Goal: Entertainment & Leisure: Consume media (video, audio)

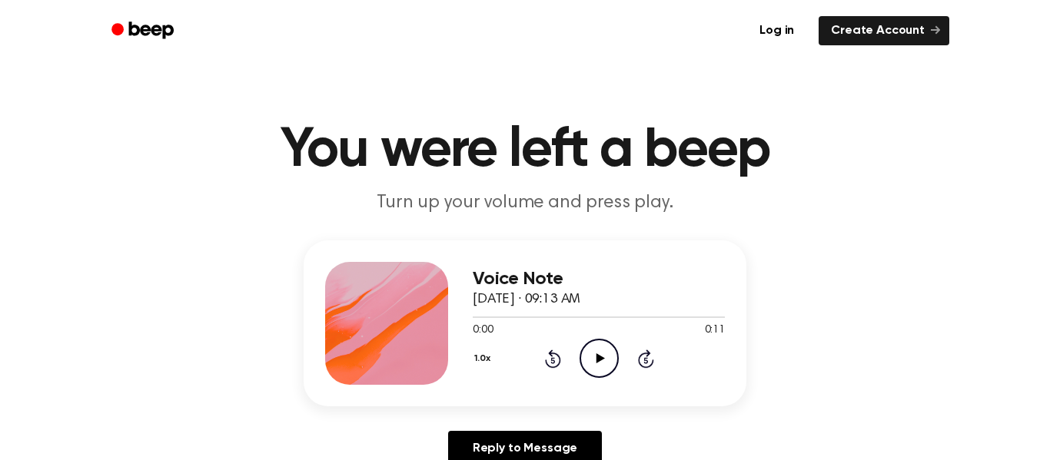
click at [587, 359] on icon "Play Audio" at bounding box center [599, 358] width 39 height 39
click at [606, 352] on icon "Play Audio" at bounding box center [599, 358] width 39 height 39
click at [607, 357] on icon "Play Audio" at bounding box center [599, 358] width 39 height 39
click at [601, 356] on icon "Play Audio" at bounding box center [599, 358] width 39 height 39
click at [612, 352] on icon "Play Audio" at bounding box center [599, 358] width 39 height 39
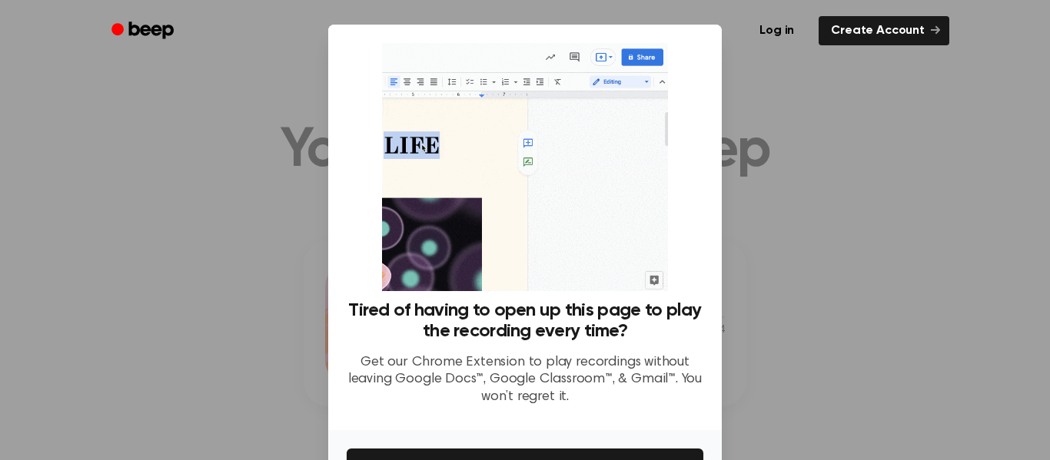
click at [813, 220] on div at bounding box center [525, 230] width 1050 height 460
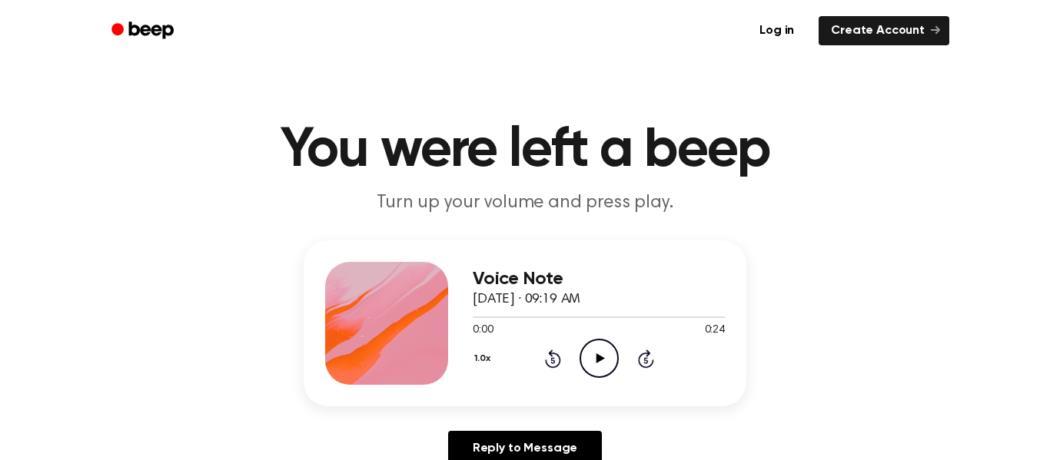
click at [605, 361] on icon "Play Audio" at bounding box center [599, 358] width 39 height 39
click at [592, 368] on icon "Play Audio" at bounding box center [599, 358] width 39 height 39
click at [600, 350] on icon "Play Audio" at bounding box center [599, 358] width 39 height 39
click at [599, 361] on icon at bounding box center [600, 359] width 8 height 10
click at [600, 359] on icon at bounding box center [600, 359] width 8 height 10
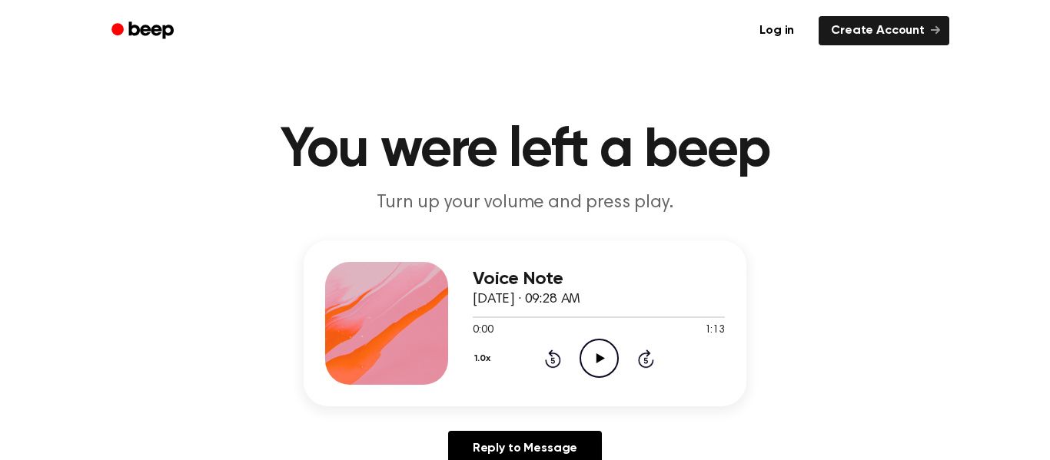
click at [603, 365] on icon "Play Audio" at bounding box center [599, 358] width 39 height 39
click at [595, 362] on icon "Play Audio" at bounding box center [599, 358] width 39 height 39
click at [586, 358] on icon "Play Audio" at bounding box center [599, 358] width 39 height 39
click at [603, 349] on icon "Play Audio" at bounding box center [599, 358] width 39 height 39
click at [590, 346] on icon "Play Audio" at bounding box center [599, 358] width 39 height 39
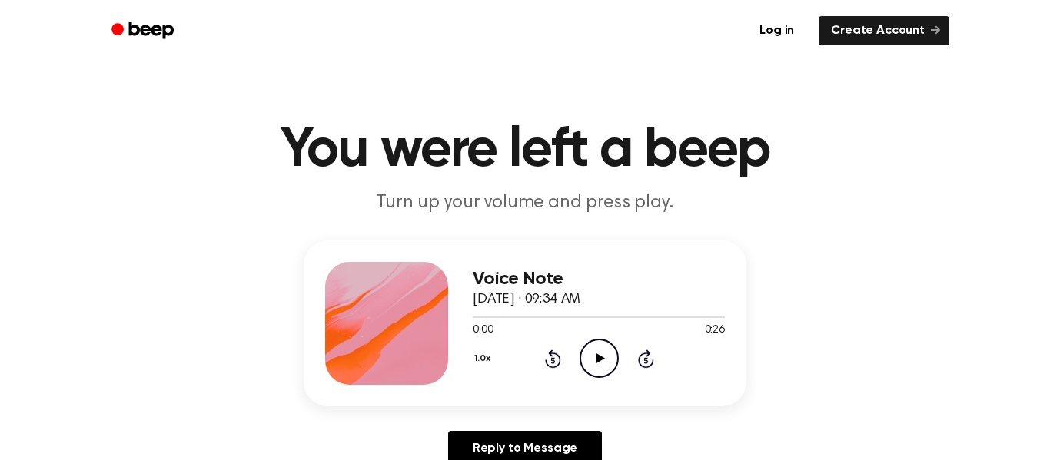
click at [588, 346] on icon "Play Audio" at bounding box center [599, 358] width 39 height 39
click at [603, 355] on icon "Play Audio" at bounding box center [599, 358] width 39 height 39
click at [597, 361] on icon at bounding box center [600, 359] width 8 height 10
